Goal: Obtain resource: Download file/media

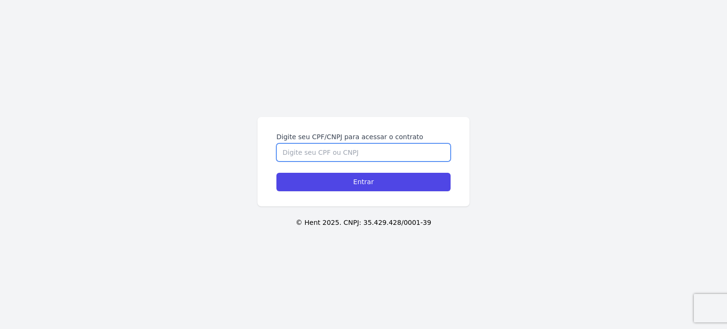
click at [389, 157] on input "Digite seu CPF/CNPJ para acessar o contrato" at bounding box center [363, 152] width 174 height 18
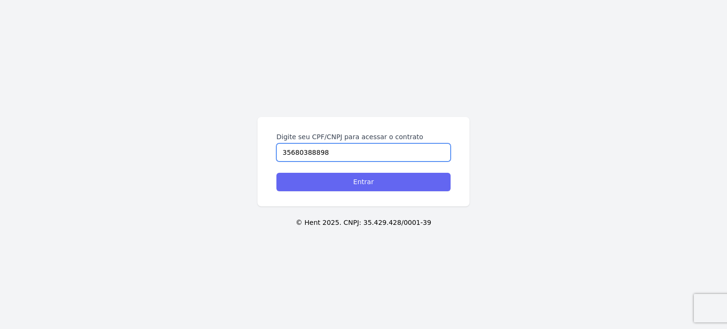
type input "35680388898"
click at [376, 186] on input "Entrar" at bounding box center [363, 182] width 174 height 18
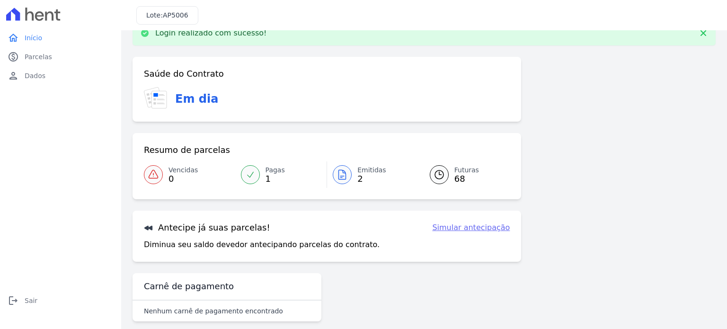
scroll to position [32, 0]
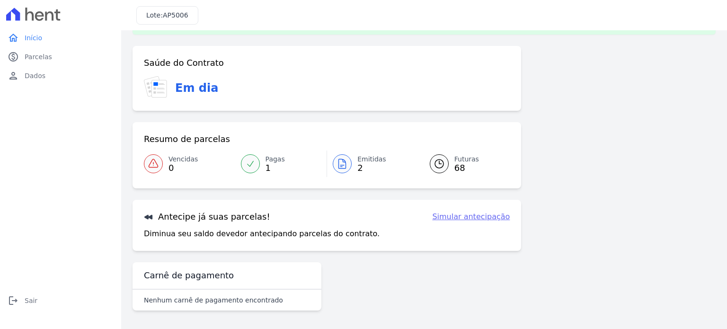
click at [339, 164] on icon at bounding box center [342, 163] width 11 height 11
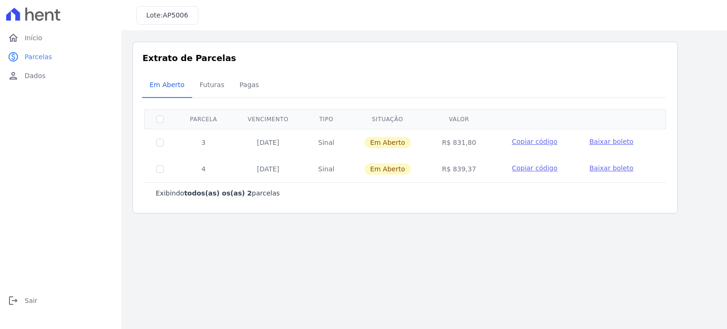
click at [594, 143] on span "Baixar boleto" at bounding box center [611, 142] width 44 height 8
